Goal: Go to known website: Access a specific website the user already knows

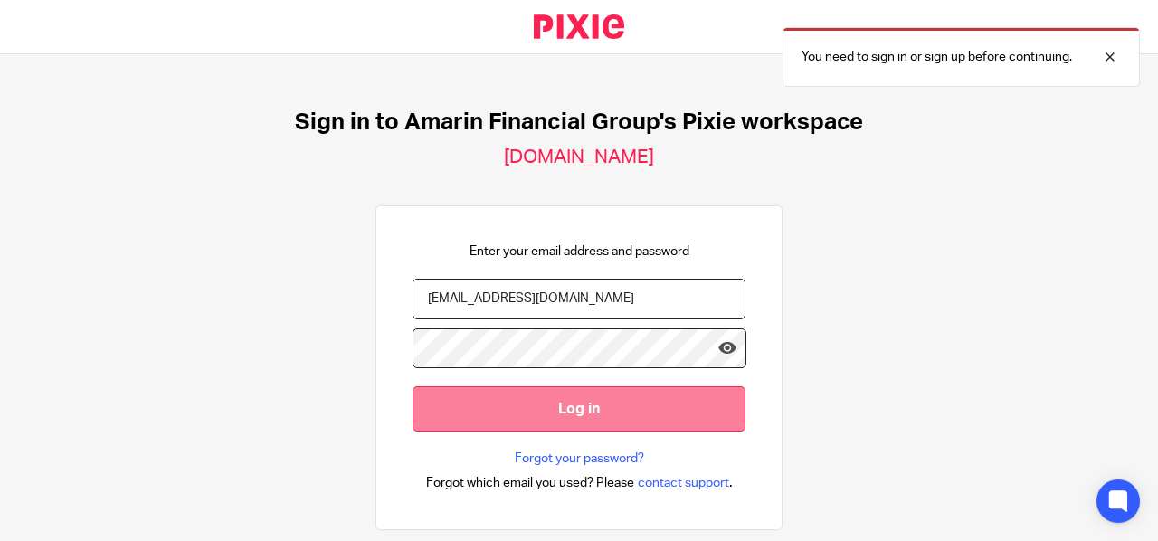
click at [566, 405] on input "Log in" at bounding box center [578, 408] width 333 height 44
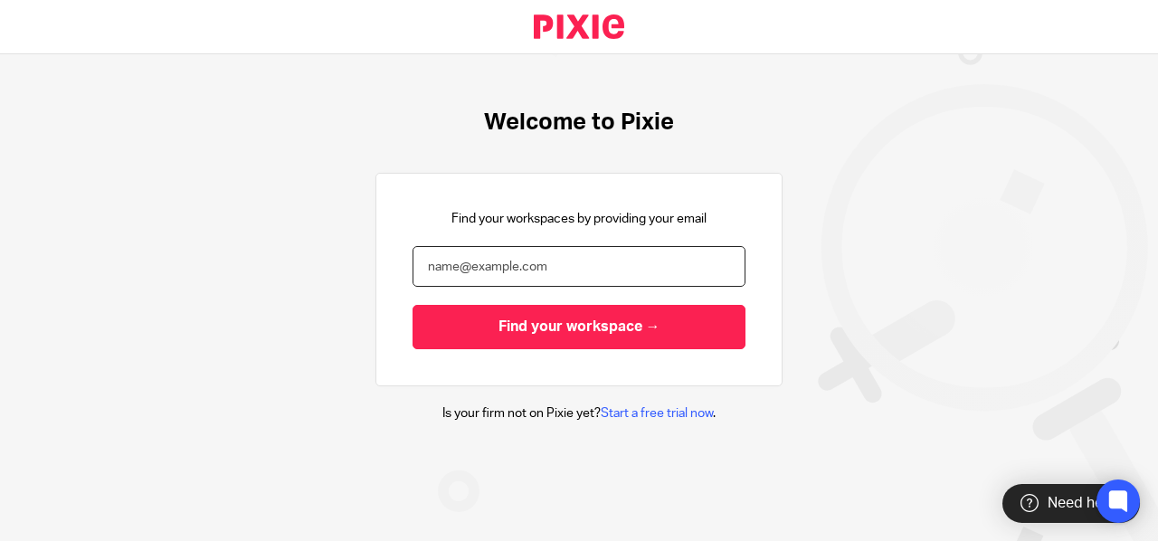
click at [438, 261] on input "email" at bounding box center [578, 266] width 333 height 41
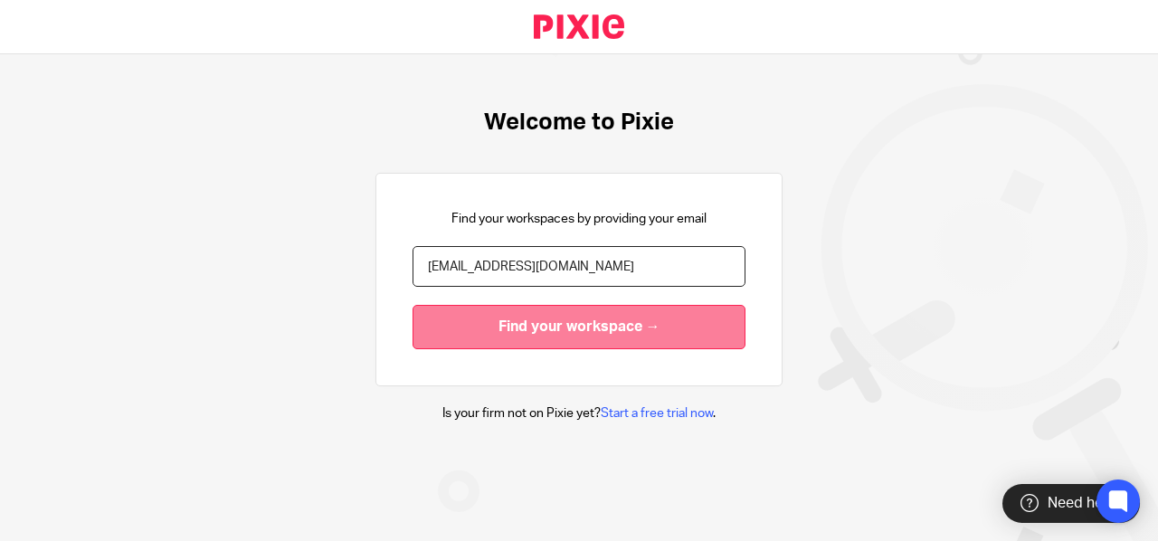
type input "[EMAIL_ADDRESS][DOMAIN_NAME]"
click at [642, 326] on input "Find your workspace →" at bounding box center [578, 327] width 333 height 44
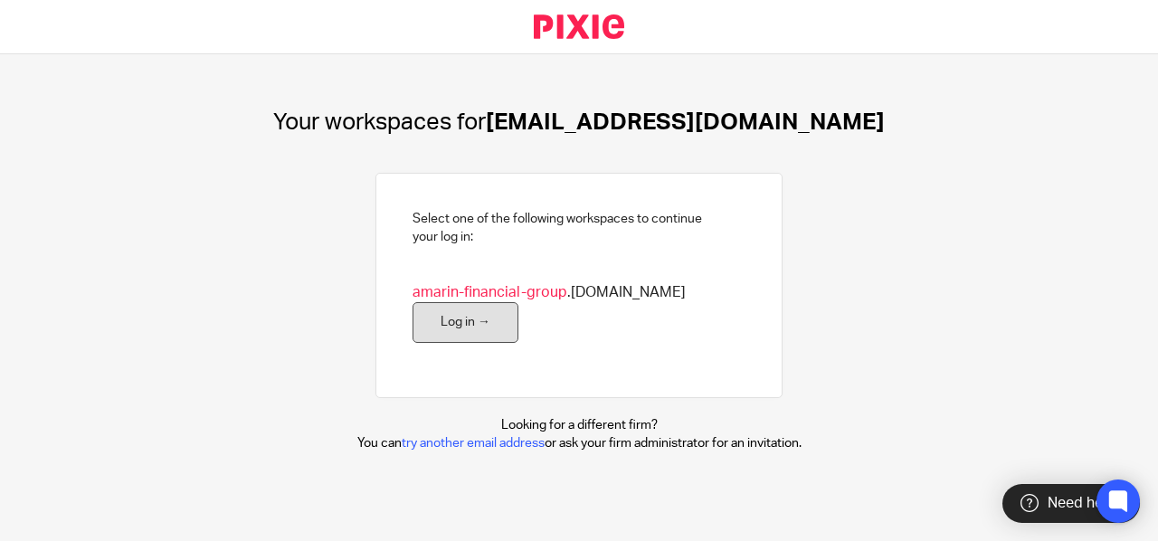
click at [440, 318] on link "Log in →" at bounding box center [465, 322] width 106 height 41
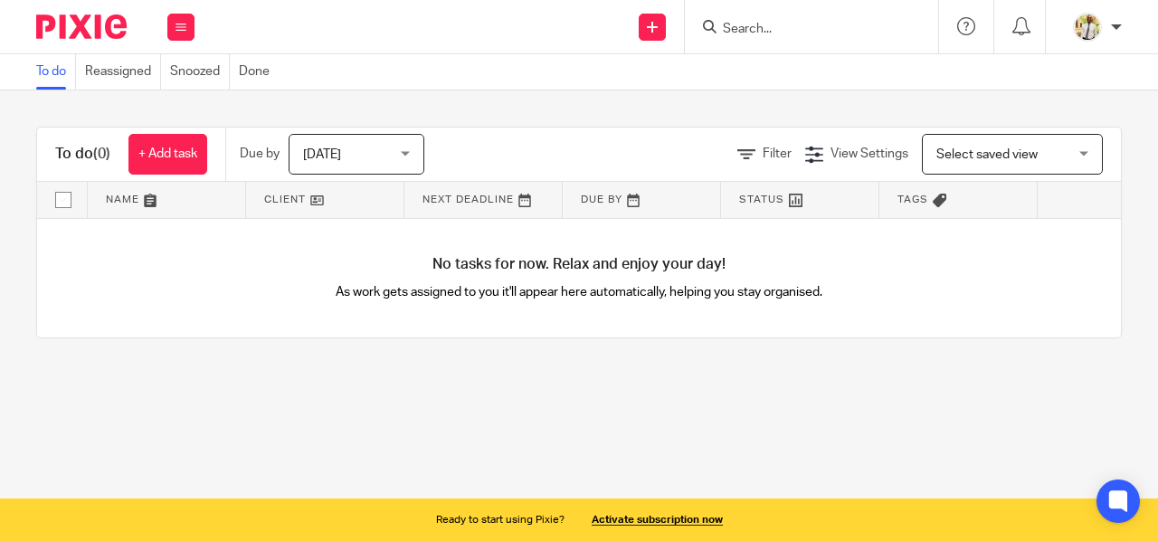
click at [141, 195] on link at bounding box center [166, 200] width 157 height 36
click at [514, 68] on div "To do Reassigned Snoozed Done" at bounding box center [579, 72] width 1158 height 36
click at [483, 23] on div "Send new email Create task Add client Request signature Get Support Contact via…" at bounding box center [685, 26] width 945 height 53
